Goal: Information Seeking & Learning: Compare options

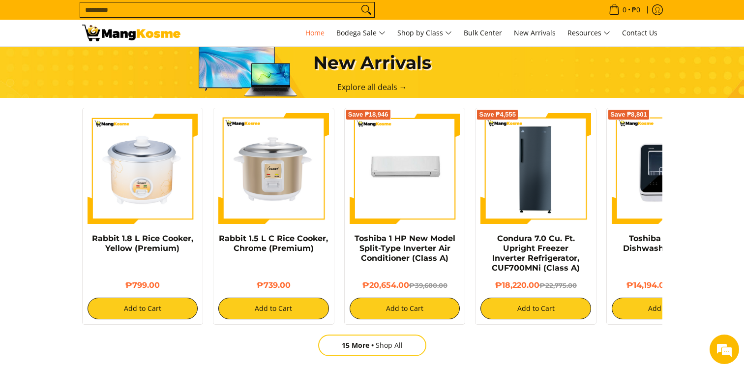
scroll to position [590, 0]
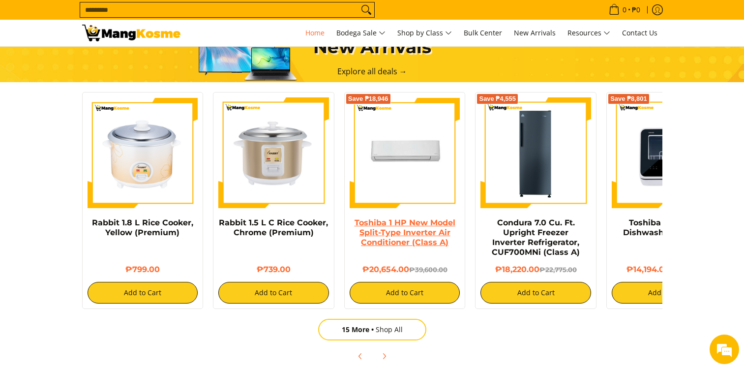
click at [395, 223] on link "Toshiba 1 HP New Model Split-Type Inverter Air Conditioner (Class A)" at bounding box center [404, 232] width 101 height 29
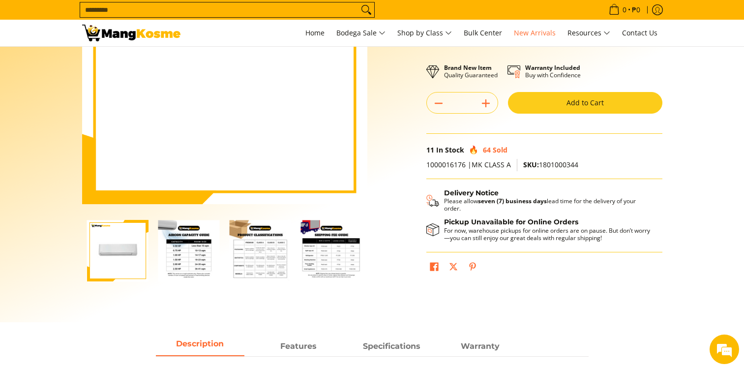
scroll to position [197, 0]
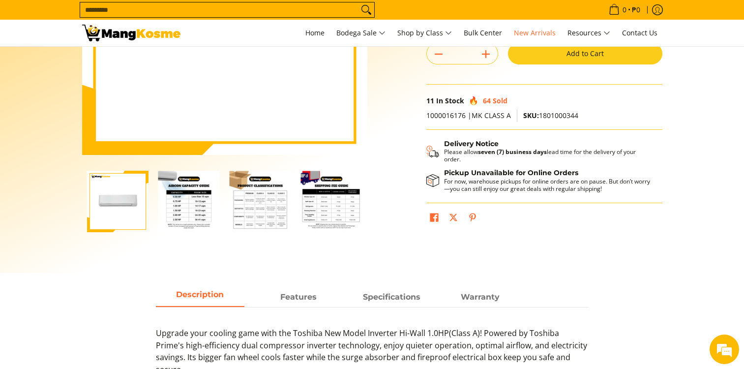
click at [178, 216] on img "Toshiba 1 HP New Model Split-Type Inverter Air Conditioner (Class A)-2" at bounding box center [188, 201] width 61 height 61
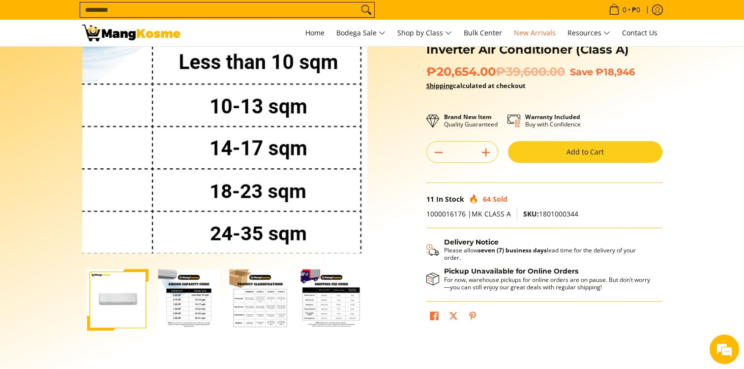
scroll to position [0, 0]
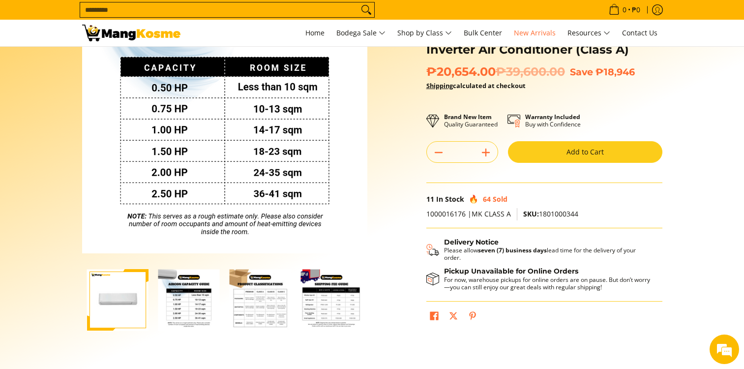
click at [257, 307] on img "Toshiba 1 HP New Model Split-Type Inverter Air Conditioner (Class A)-3" at bounding box center [260, 299] width 61 height 61
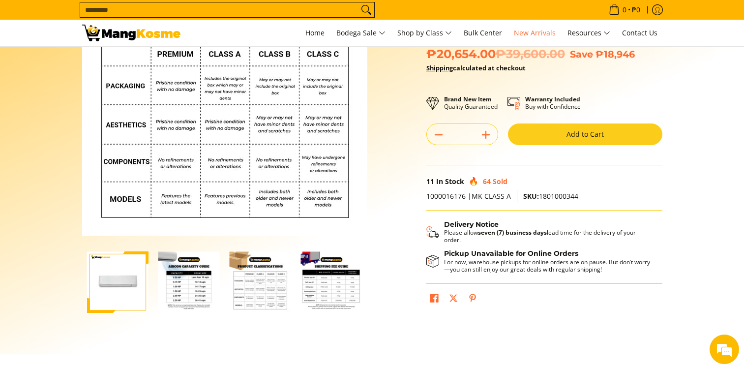
scroll to position [147, 0]
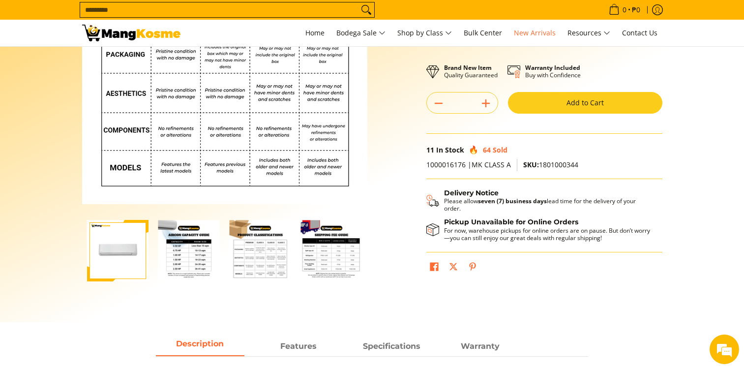
click at [333, 253] on img "mang-kosme-shipping-fee-guide-infographic" at bounding box center [331, 250] width 61 height 61
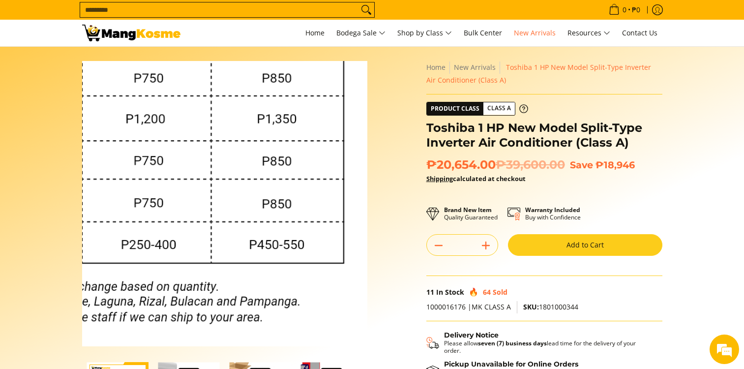
scroll to position [0, 0]
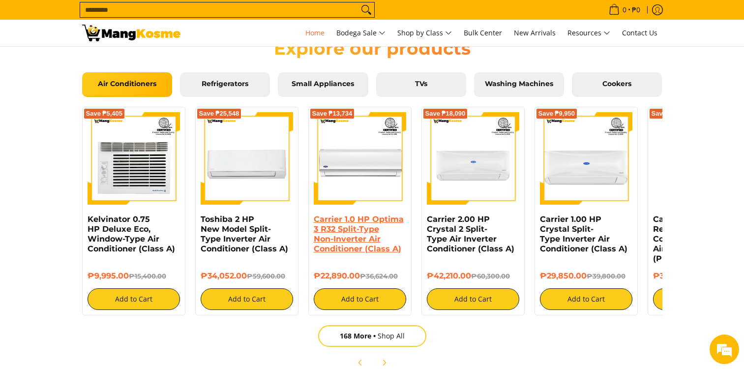
scroll to position [0, 782]
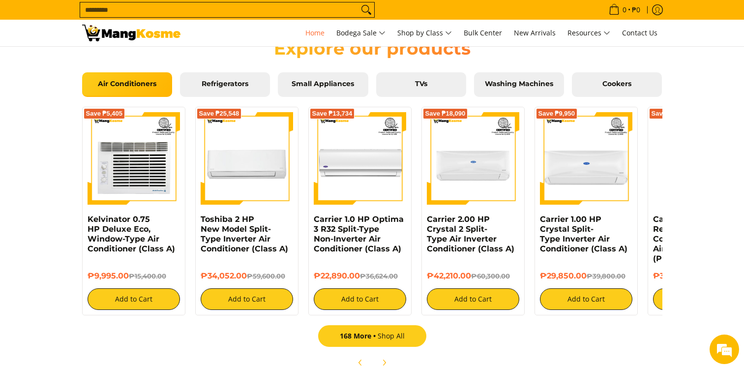
click at [383, 334] on link "168 More Shop All" at bounding box center [372, 336] width 108 height 22
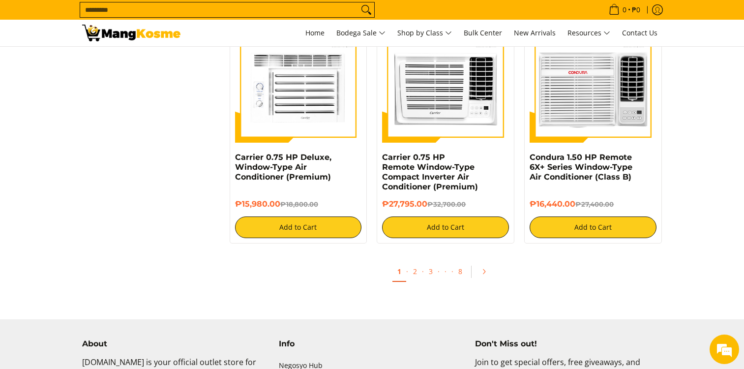
scroll to position [1935, 0]
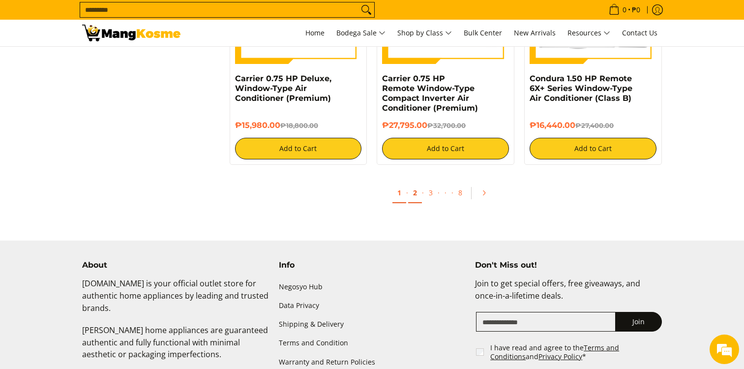
click at [415, 201] on link "2" at bounding box center [415, 193] width 14 height 20
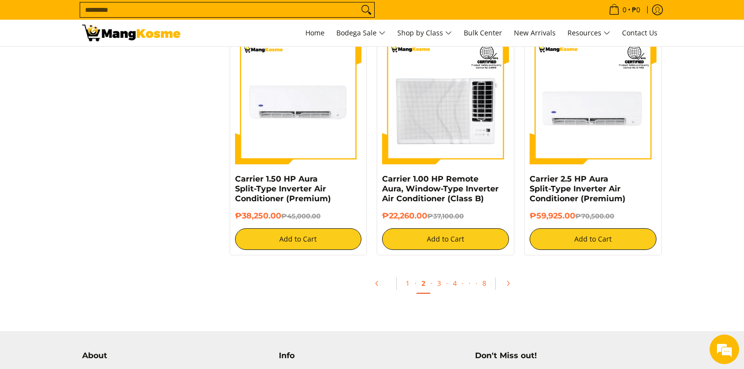
scroll to position [1868, 0]
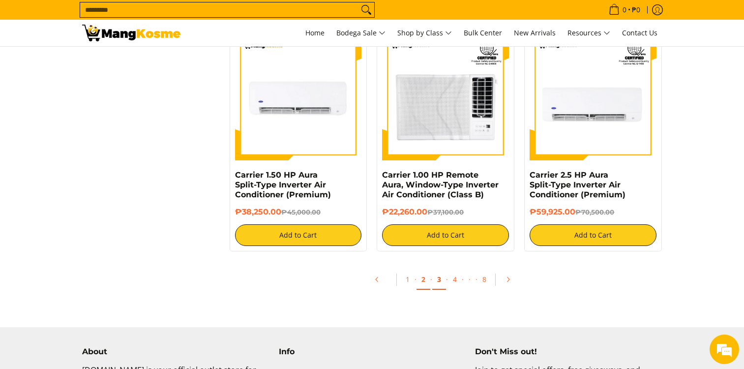
click at [434, 281] on link "3" at bounding box center [439, 279] width 14 height 20
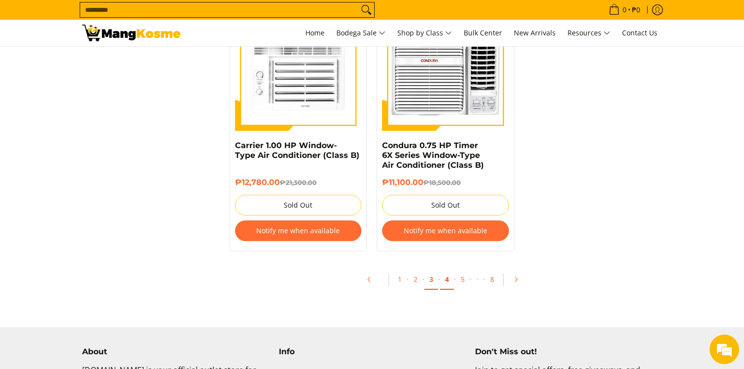
click at [448, 269] on link "4" at bounding box center [447, 279] width 14 height 20
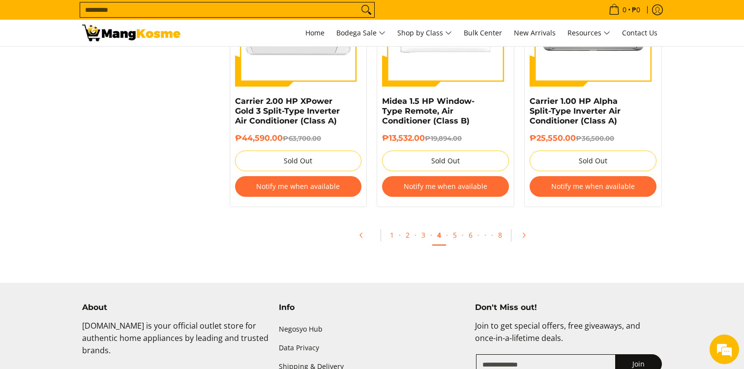
scroll to position [2114, 0]
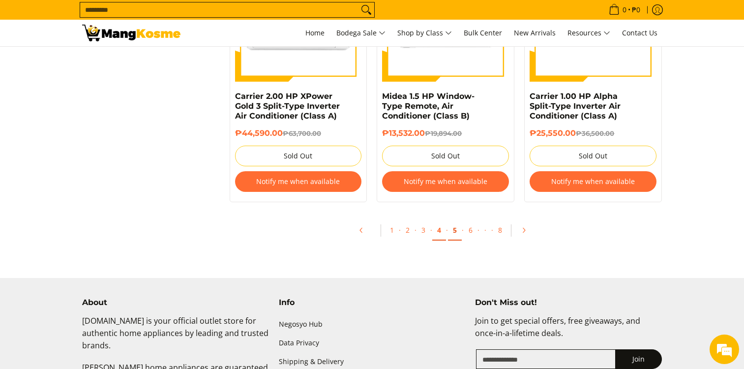
click at [455, 235] on link "5" at bounding box center [455, 230] width 14 height 20
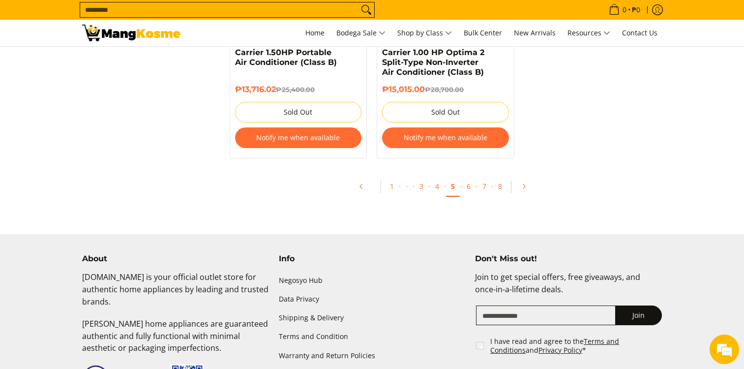
scroll to position [2151, 0]
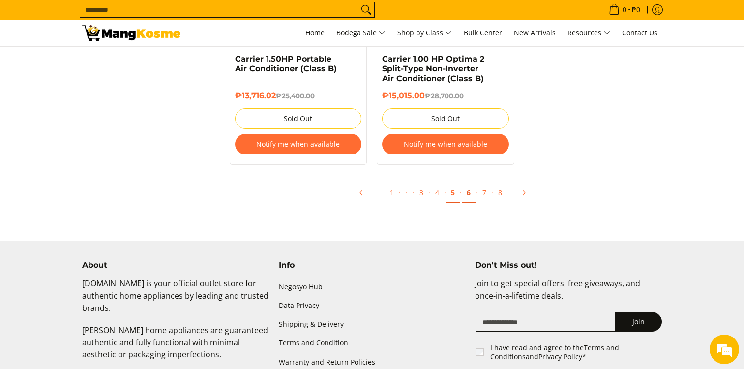
click at [465, 193] on link "6" at bounding box center [469, 193] width 14 height 20
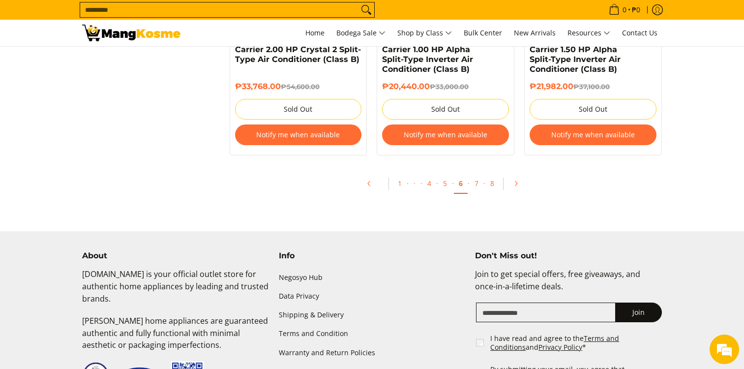
scroll to position [2163, 0]
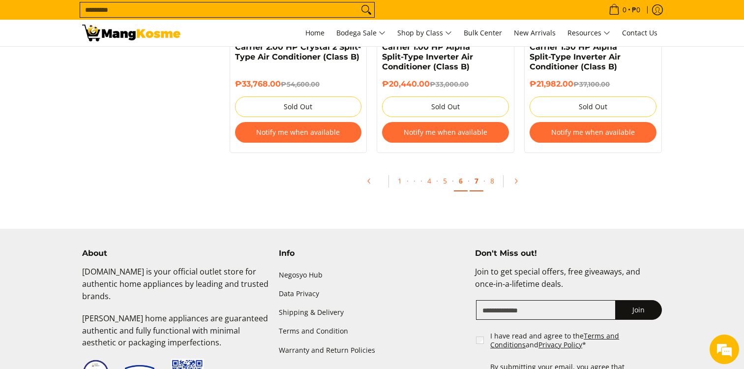
click at [477, 181] on link "7" at bounding box center [477, 181] width 14 height 20
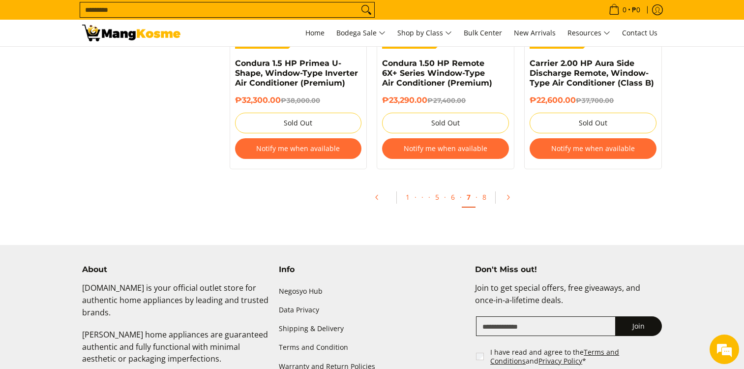
scroll to position [2163, 0]
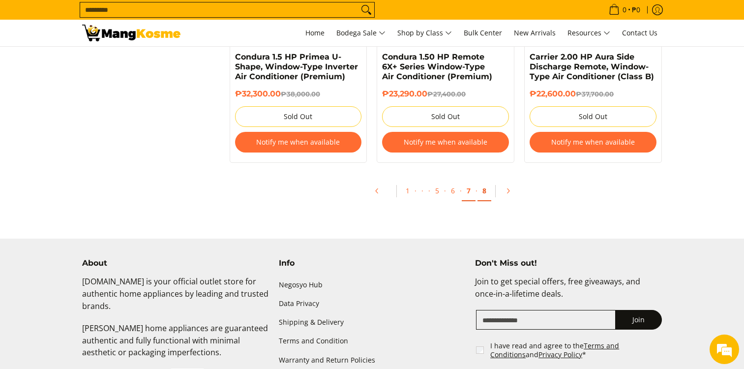
click at [484, 191] on link "8" at bounding box center [484, 191] width 14 height 20
